Goal: Find specific fact: Find contact information

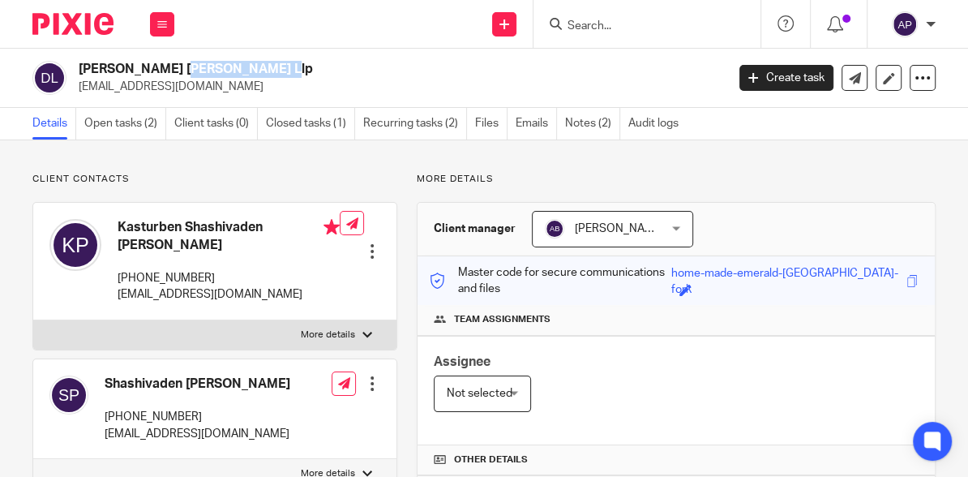
drag, startPoint x: 78, startPoint y: 69, endPoint x: 178, endPoint y: 72, distance: 99.8
click at [178, 72] on h2 "[PERSON_NAME] [PERSON_NAME] Llp" at bounding box center [333, 69] width 509 height 17
click at [238, 70] on h2 "[PERSON_NAME] [PERSON_NAME] Llp" at bounding box center [333, 69] width 509 height 17
drag, startPoint x: 84, startPoint y: 69, endPoint x: 225, endPoint y: 69, distance: 141.9
click at [225, 69] on h2 "[PERSON_NAME] [PERSON_NAME] Llp" at bounding box center [333, 69] width 509 height 17
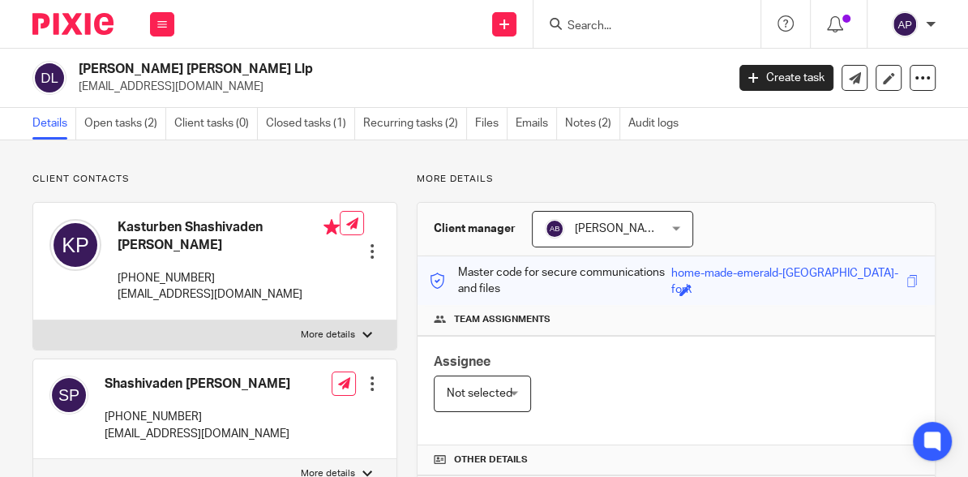
copy h2 "[PERSON_NAME] [PERSON_NAME] Llp"
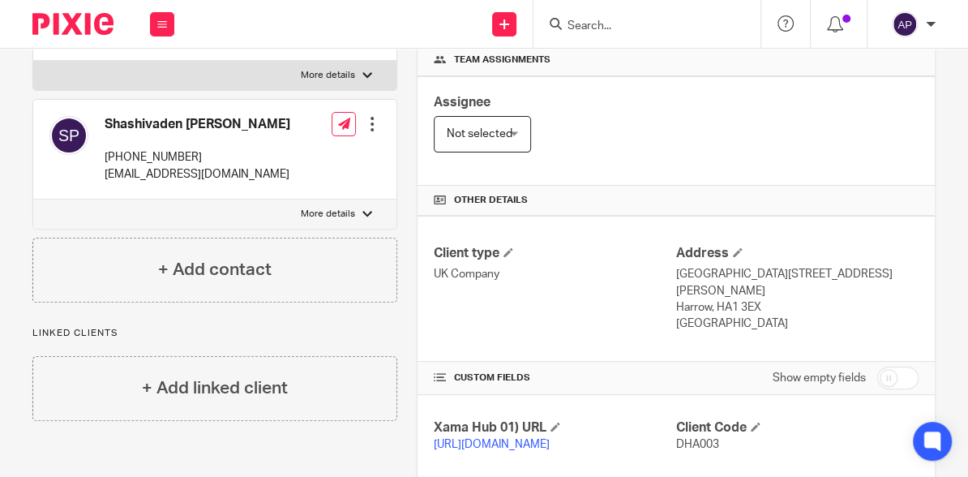
scroll to position [389, 0]
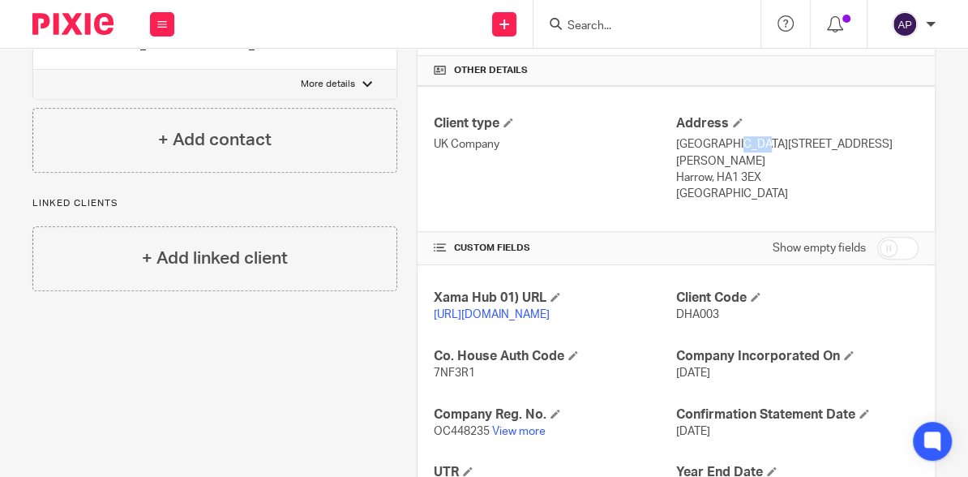
drag, startPoint x: 673, startPoint y: 139, endPoint x: 698, endPoint y: 139, distance: 25.1
click at [698, 139] on p "[GEOGRAPHIC_DATA][STREET_ADDRESS][PERSON_NAME]" at bounding box center [797, 152] width 242 height 33
drag, startPoint x: 698, startPoint y: 139, endPoint x: 676, endPoint y: 138, distance: 22.0
click at [640, 138] on p "UK Company" at bounding box center [555, 144] width 242 height 16
drag, startPoint x: 671, startPoint y: 140, endPoint x: 877, endPoint y: 148, distance: 205.3
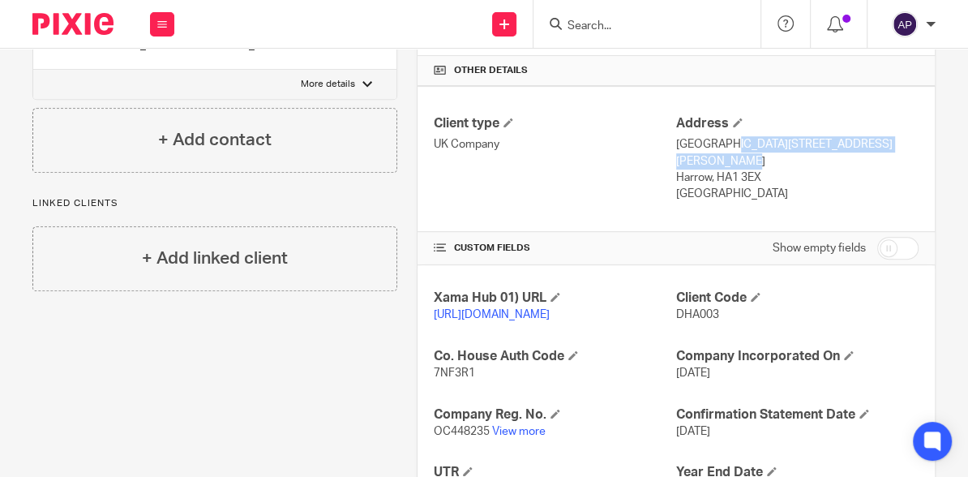
click at [877, 148] on p "[GEOGRAPHIC_DATA][STREET_ADDRESS][PERSON_NAME]" at bounding box center [797, 152] width 242 height 33
copy p "2nd Floor, [GEOGRAPHIC_DATA][PERSON_NAME] [GEOGRAPHIC_DATA]"
click at [855, 186] on p "[GEOGRAPHIC_DATA]" at bounding box center [797, 194] width 242 height 16
drag, startPoint x: 817, startPoint y: 139, endPoint x: 754, endPoint y: 161, distance: 66.9
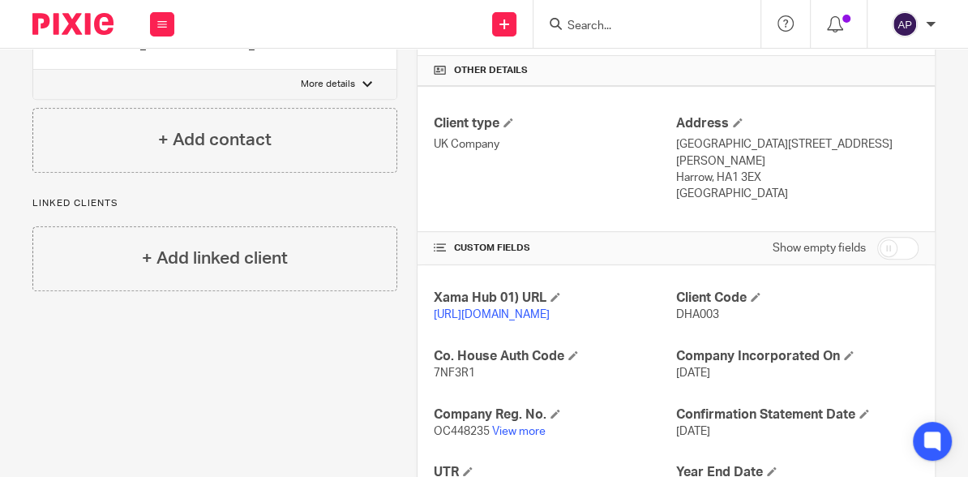
click at [754, 161] on p "[GEOGRAPHIC_DATA][STREET_ADDRESS][PERSON_NAME]" at bounding box center [797, 152] width 242 height 33
copy p "[GEOGRAPHIC_DATA],"
click at [784, 159] on p "[GEOGRAPHIC_DATA][STREET_ADDRESS][PERSON_NAME]" at bounding box center [797, 152] width 242 height 33
drag, startPoint x: 757, startPoint y: 156, endPoint x: 709, endPoint y: 173, distance: 51.6
click at [709, 173] on div "Address [STREET_ADDRESS][PERSON_NAME] Harrow, HA1 3EX [GEOGRAPHIC_DATA]" at bounding box center [797, 159] width 242 height 88
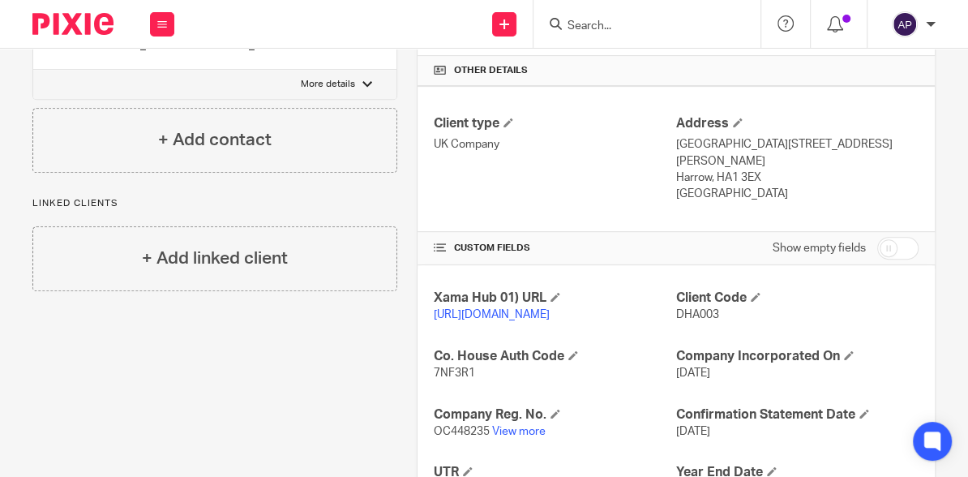
copy div "[GEOGRAPHIC_DATA],"
click at [724, 173] on p "Harrow, HA1 3EX" at bounding box center [797, 177] width 242 height 16
drag, startPoint x: 724, startPoint y: 173, endPoint x: 777, endPoint y: 182, distance: 53.6
click at [777, 182] on p "Harrow, HA1 3EX" at bounding box center [797, 177] width 242 height 16
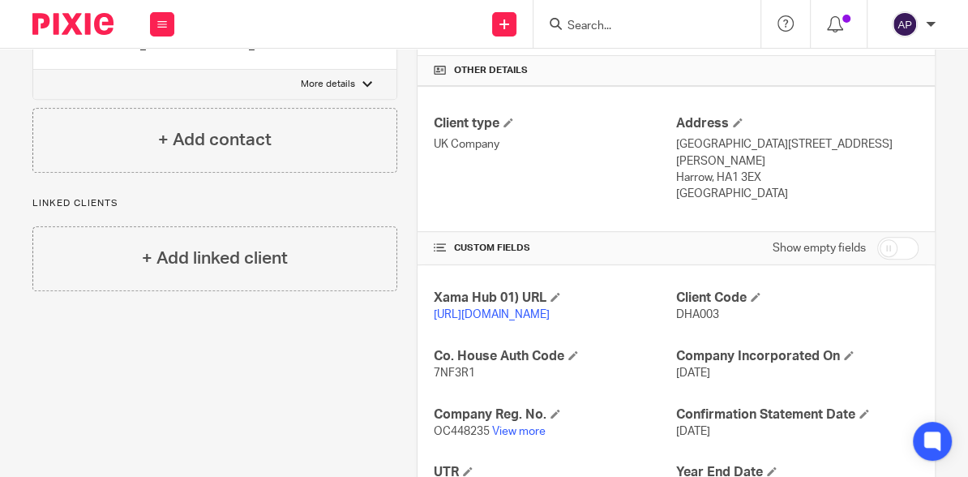
drag, startPoint x: 754, startPoint y: 173, endPoint x: 713, endPoint y: 174, distance: 41.4
click at [713, 174] on p "Harrow, HA1 3EX" at bounding box center [797, 177] width 242 height 16
copy p "HA1 3EX"
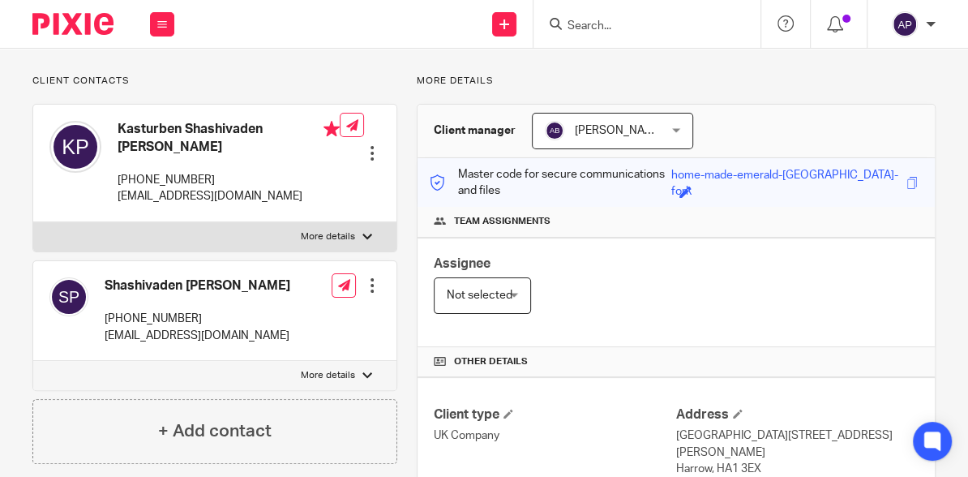
scroll to position [65, 0]
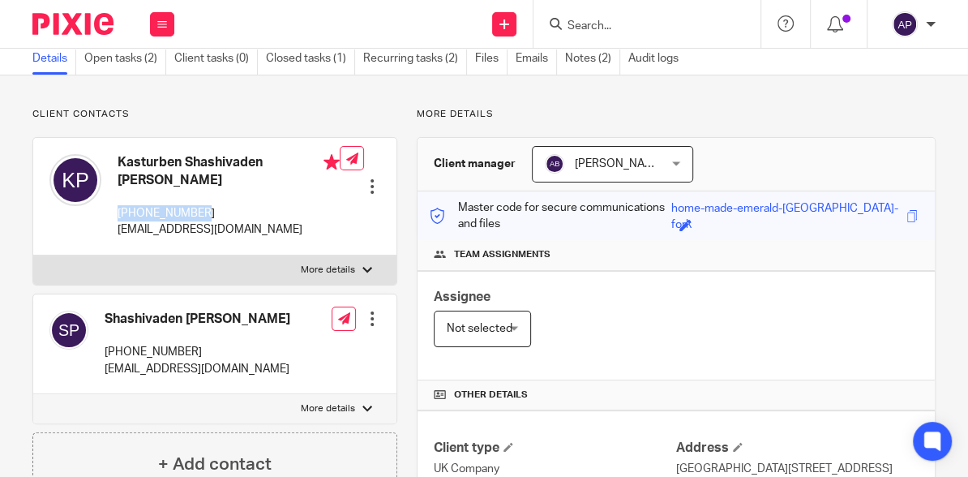
drag, startPoint x: 133, startPoint y: 208, endPoint x: 217, endPoint y: 212, distance: 84.4
click at [217, 212] on div "Kasturben Shashivaden [PERSON_NAME] [PHONE_NUMBER] [EMAIL_ADDRESS][DOMAIN_NAME]" at bounding box center [194, 196] width 290 height 101
copy p "[PHONE_NUMBER]"
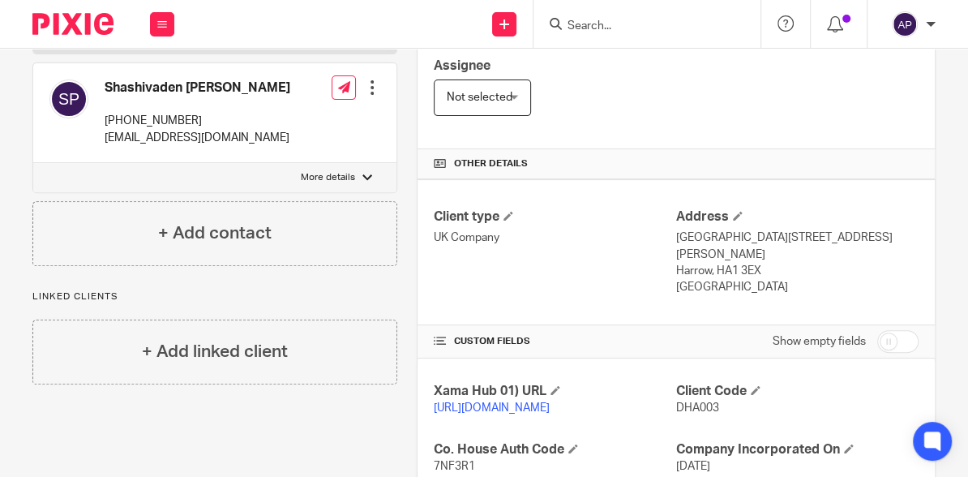
scroll to position [0, 0]
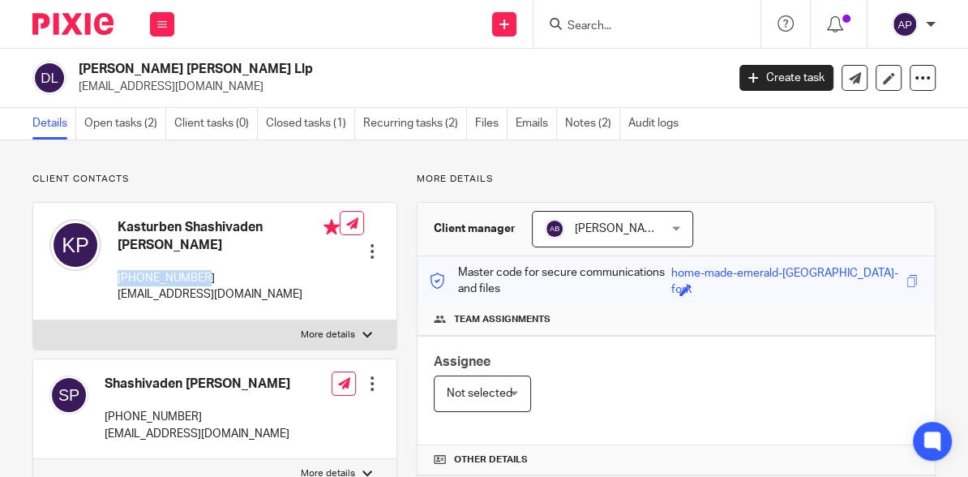
drag, startPoint x: 79, startPoint y: 66, endPoint x: 210, endPoint y: 66, distance: 130.6
click at [210, 66] on h2 "[PERSON_NAME] [PERSON_NAME] Llp" at bounding box center [333, 69] width 509 height 17
copy h2 "[PERSON_NAME] [PERSON_NAME] Llp"
